Goal: Information Seeking & Learning: Learn about a topic

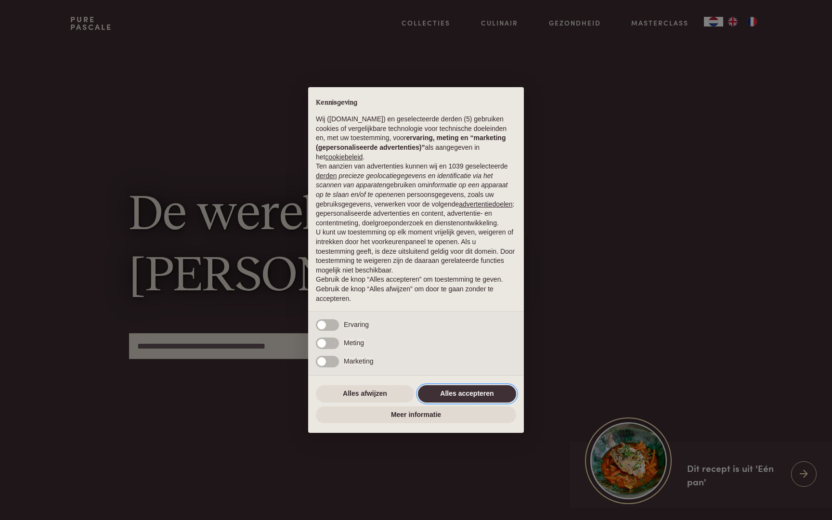
click at [469, 400] on button "Alles accepteren" at bounding box center [467, 393] width 98 height 17
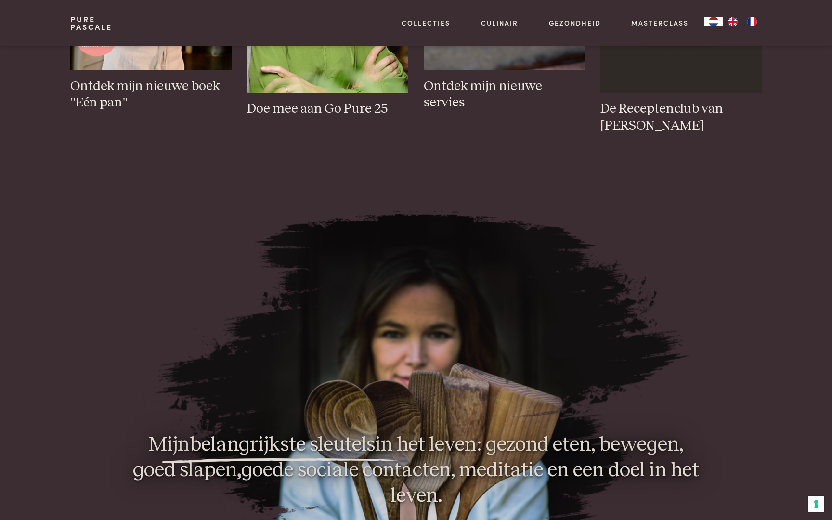
scroll to position [559, 0]
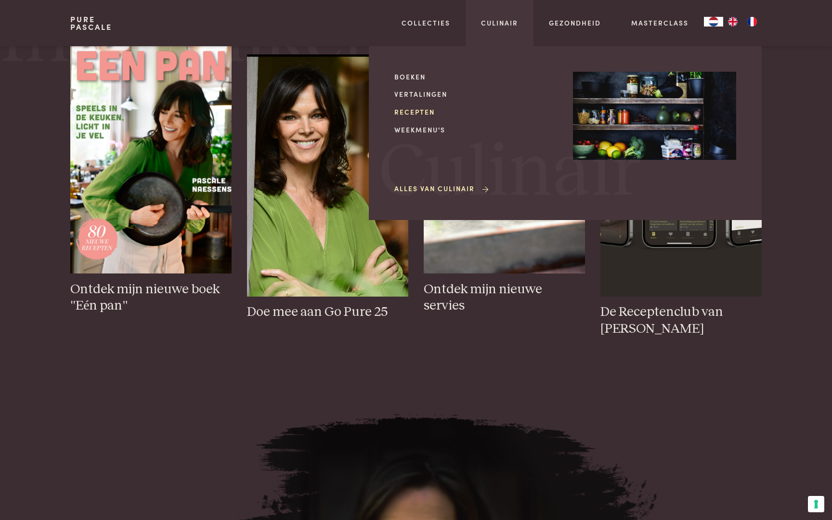
click at [421, 112] on link "Recepten" at bounding box center [475, 112] width 163 height 10
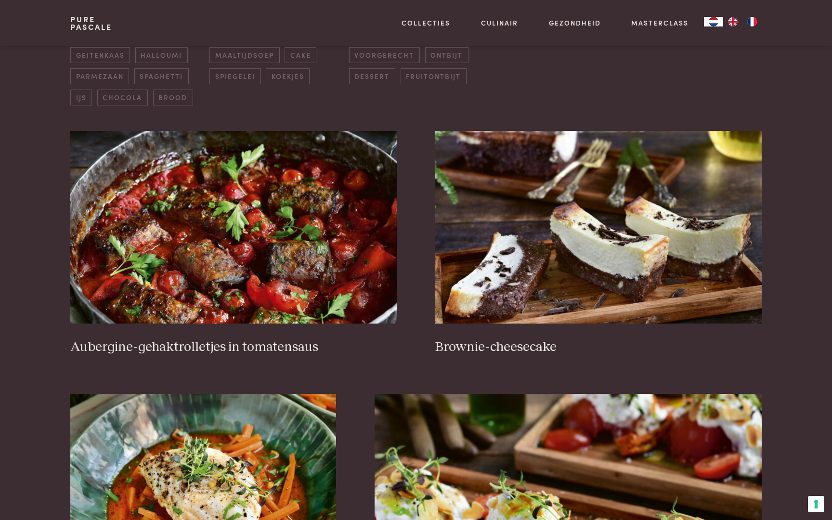
scroll to position [319, 0]
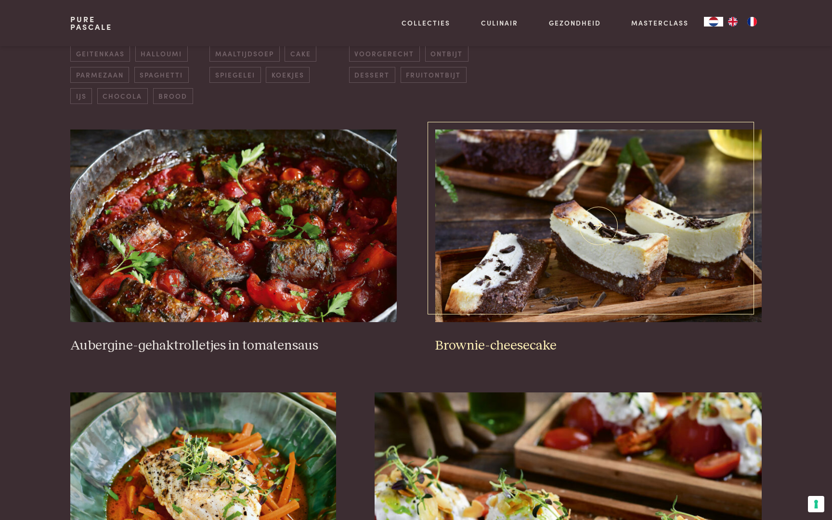
click at [515, 287] on img at bounding box center [598, 226] width 326 height 193
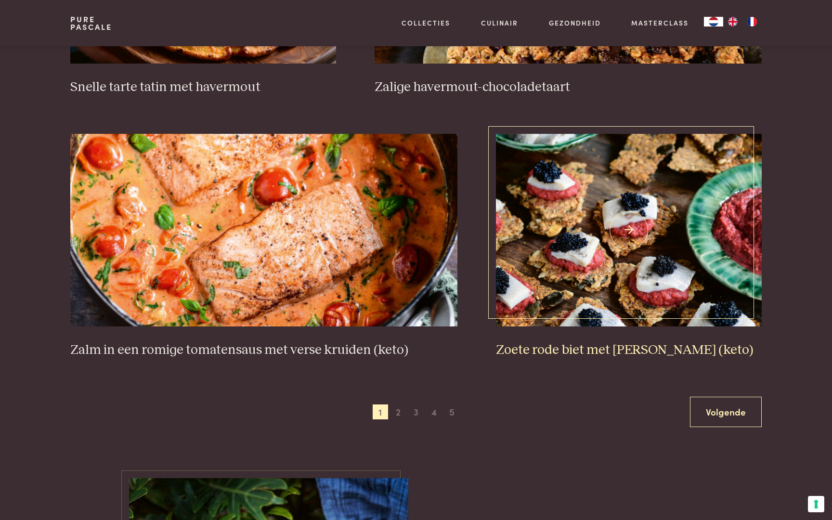
scroll to position [1646, 0]
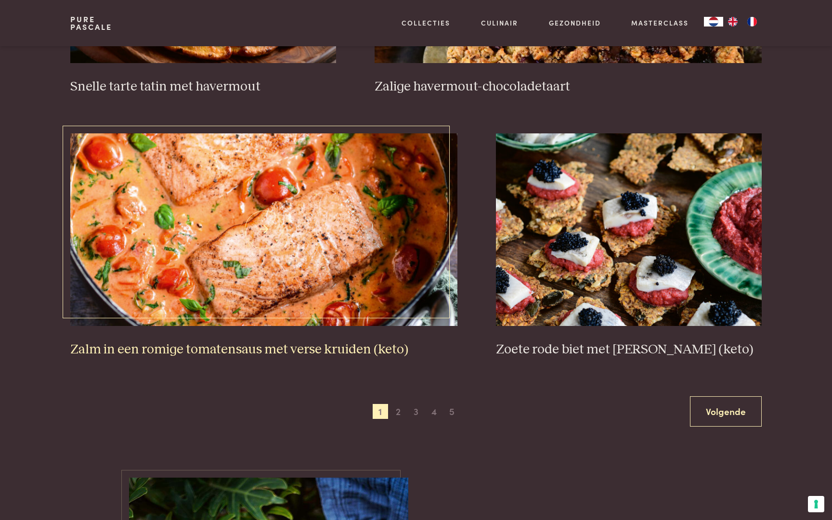
click at [335, 230] on img at bounding box center [264, 229] width 388 height 193
